Goal: Find specific page/section: Find specific page/section

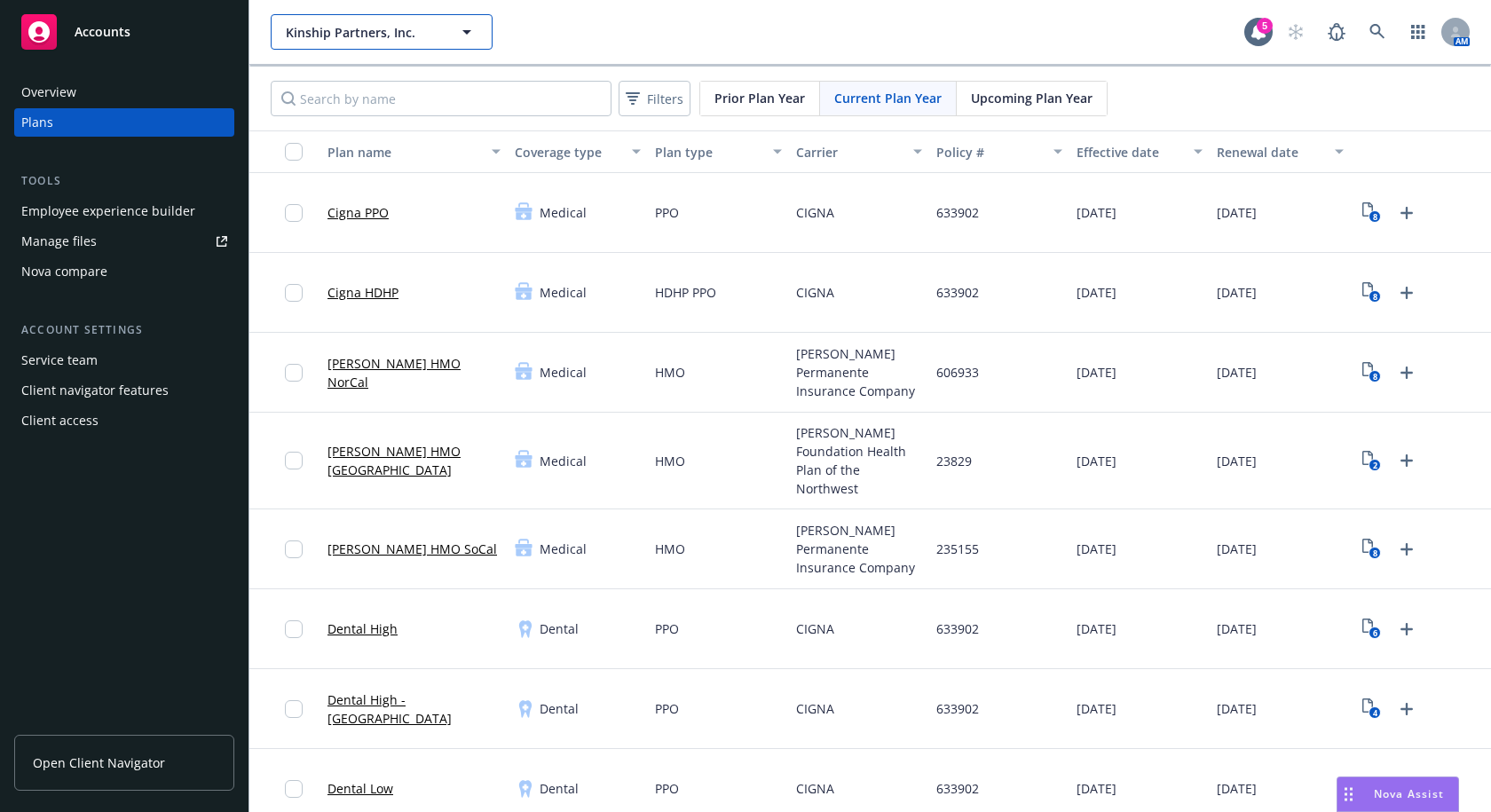
click at [399, 31] on span "Kinship Partners, Inc." at bounding box center [363, 32] width 154 height 18
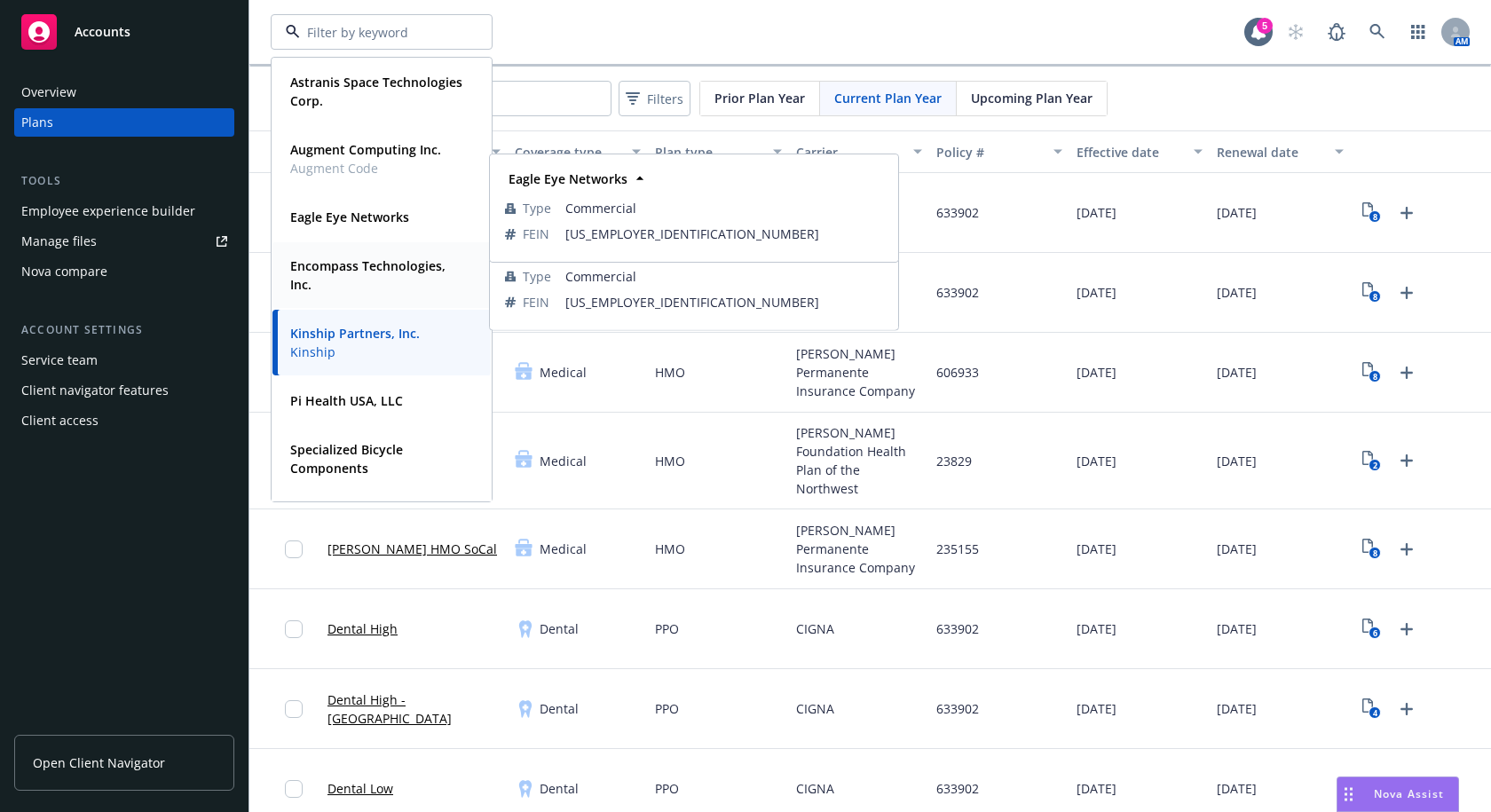
click at [369, 267] on strong "Encompass Technologies, Inc." at bounding box center [368, 275] width 155 height 35
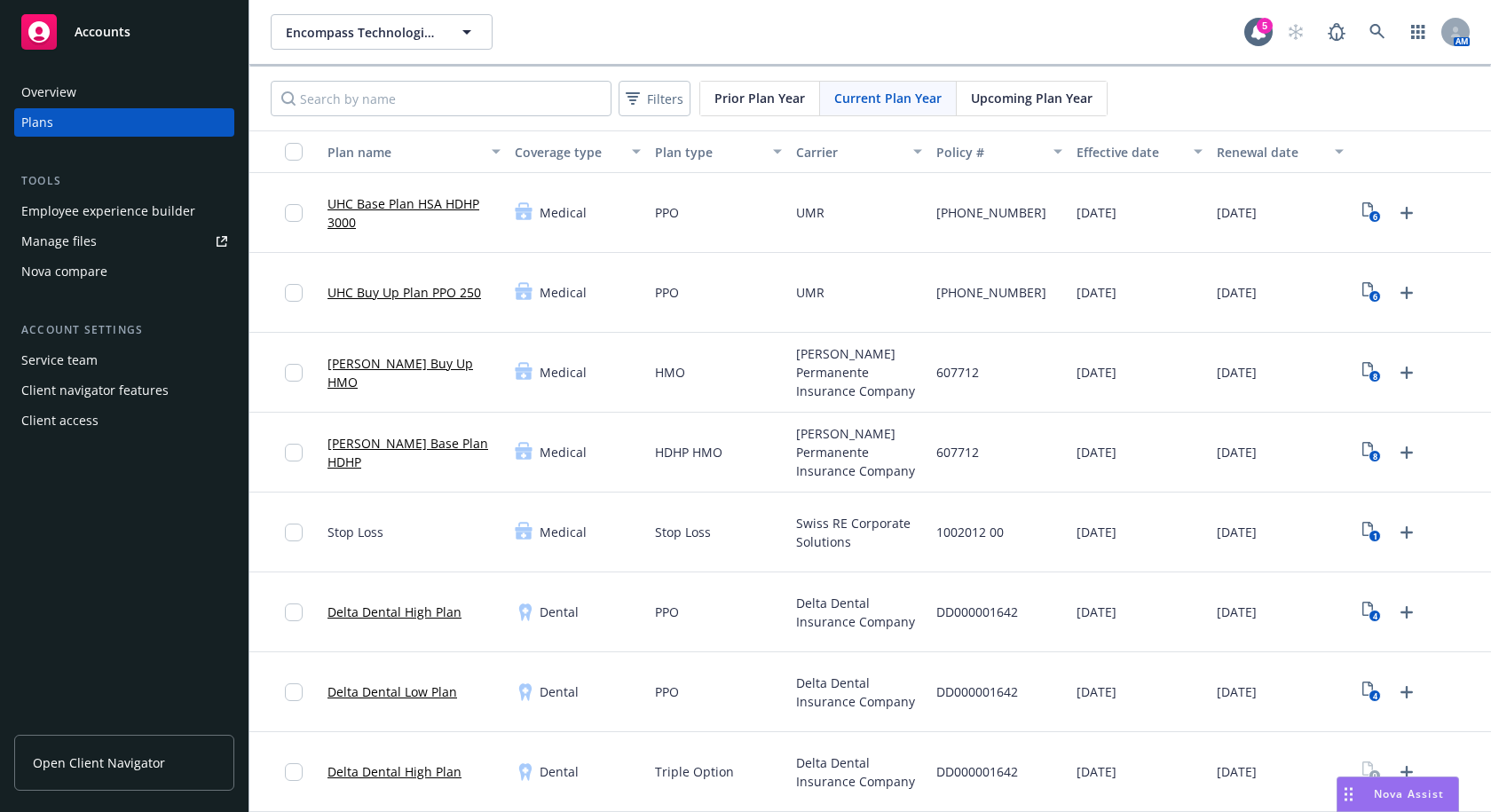
click at [108, 209] on div "Employee experience builder" at bounding box center [108, 211] width 174 height 29
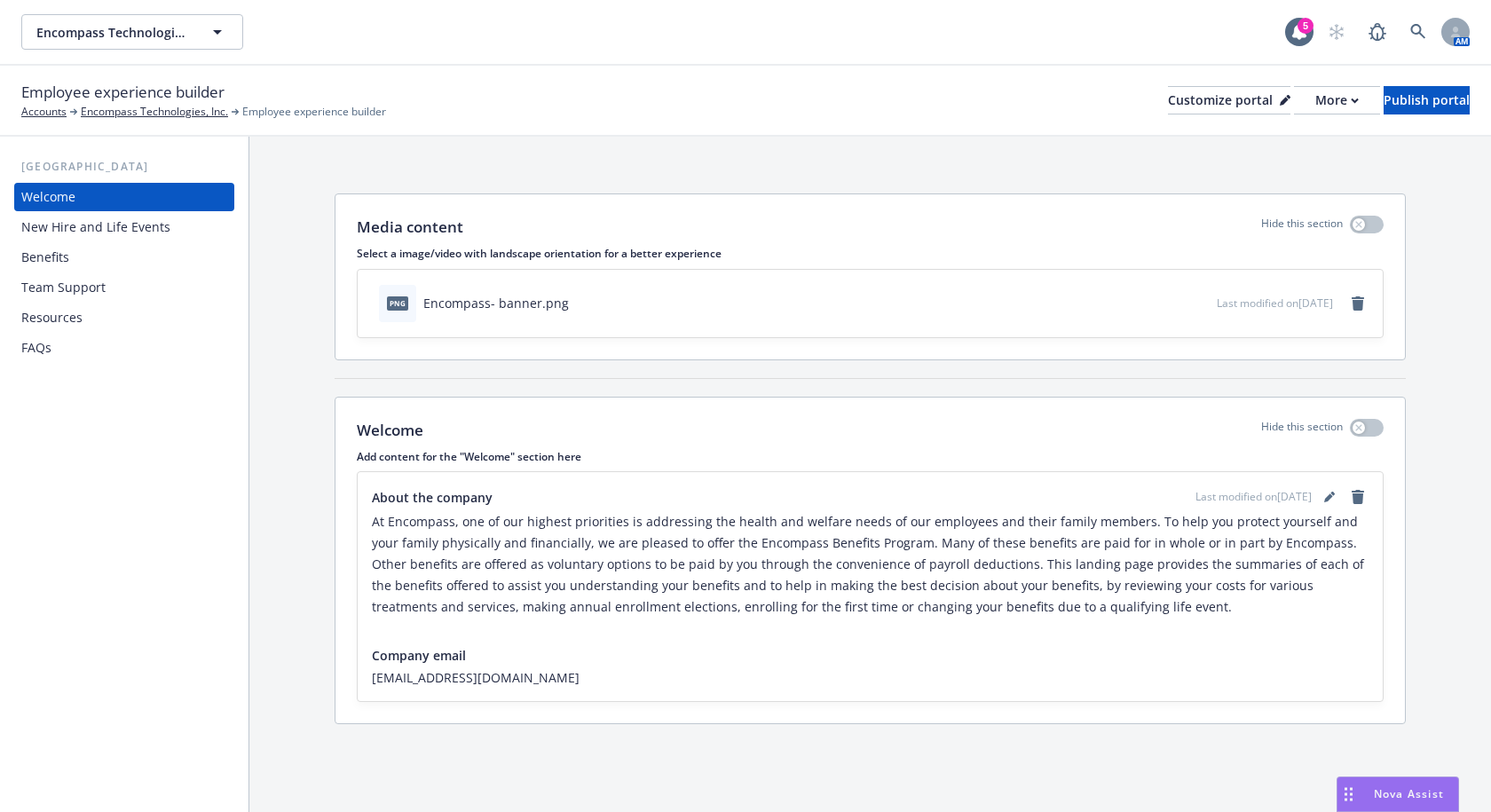
click at [86, 229] on div "New Hire and Life Events" at bounding box center [95, 227] width 149 height 29
